Goal: Information Seeking & Learning: Learn about a topic

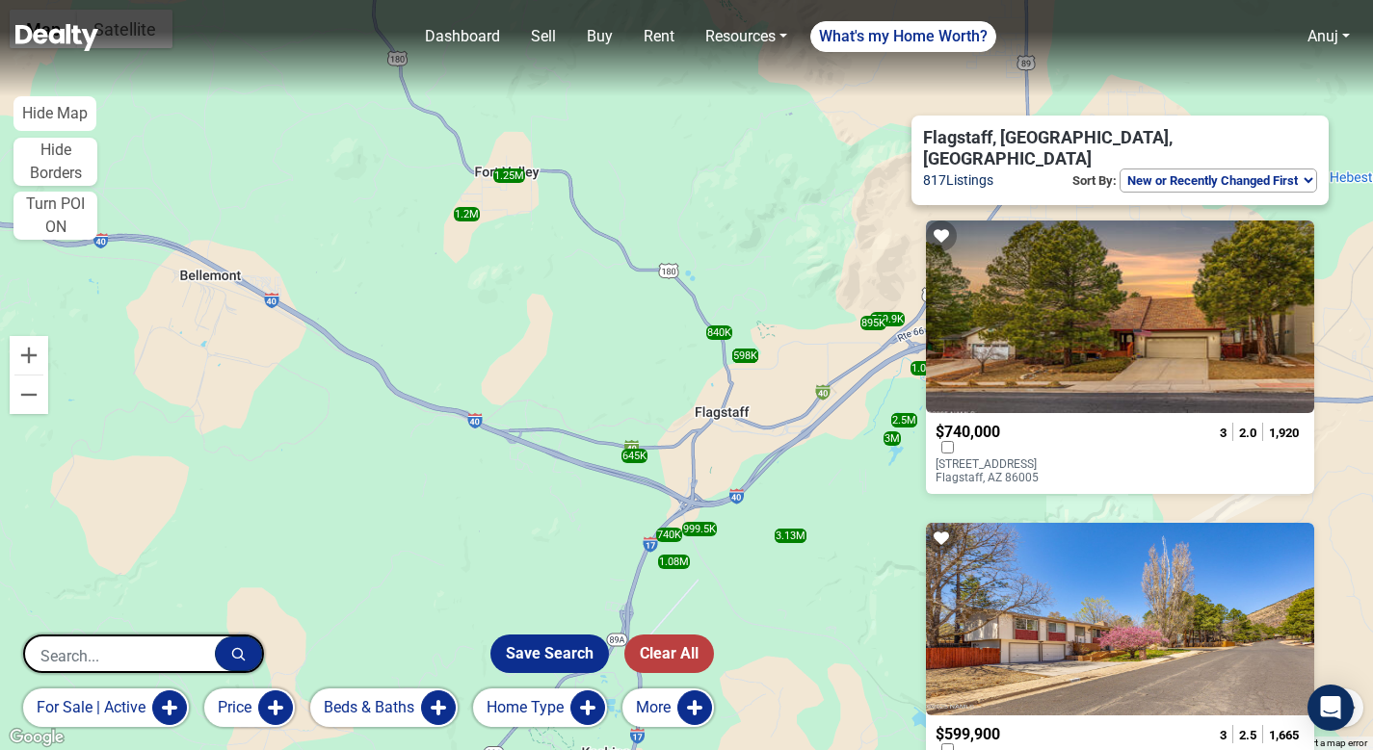
select select "newest"
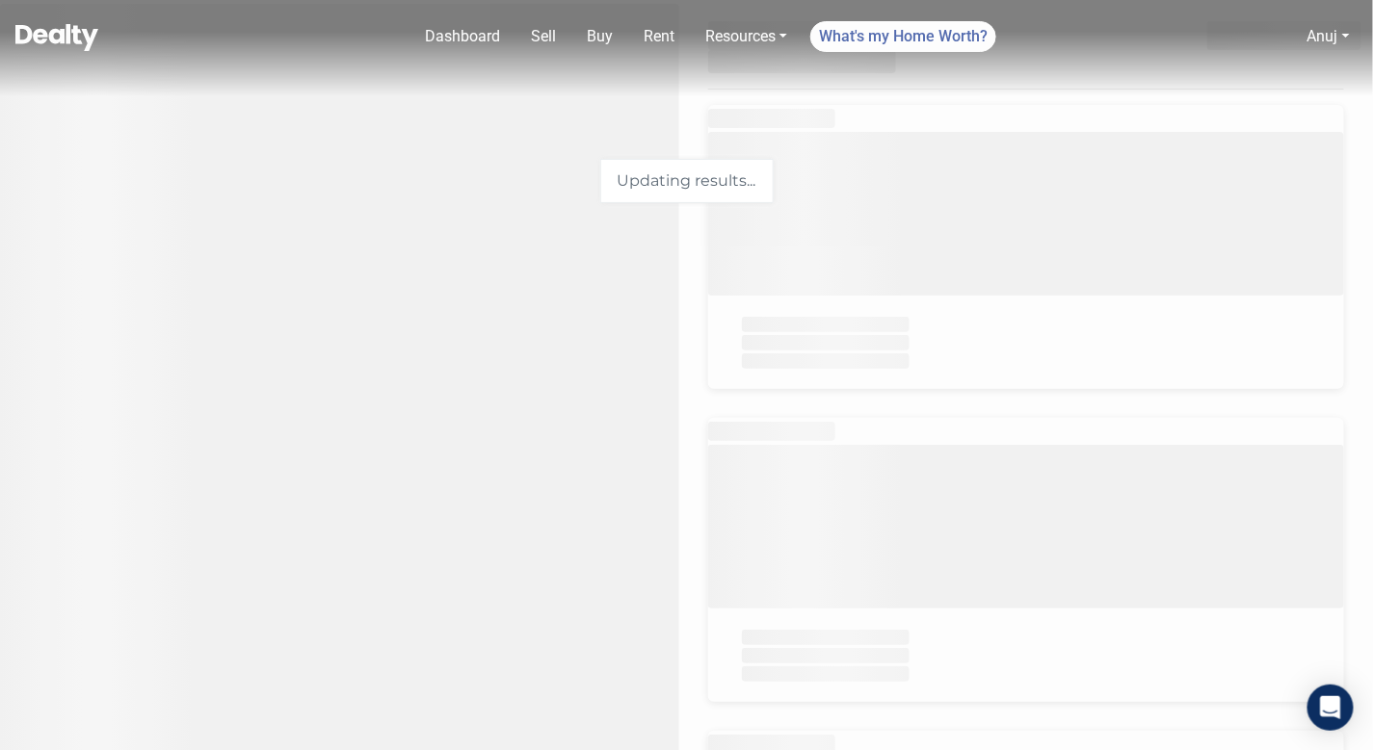
select select "newest"
